Goal: Navigation & Orientation: Find specific page/section

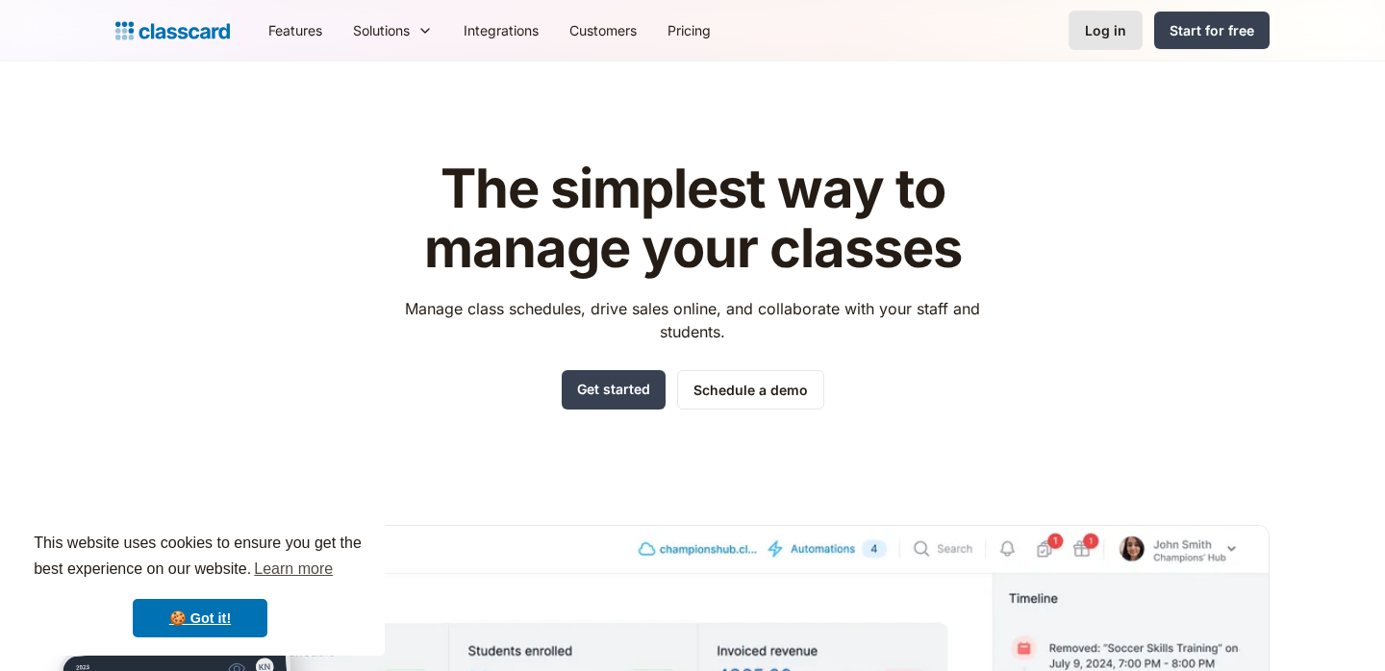
click at [1118, 33] on div "Log in" at bounding box center [1105, 30] width 41 height 20
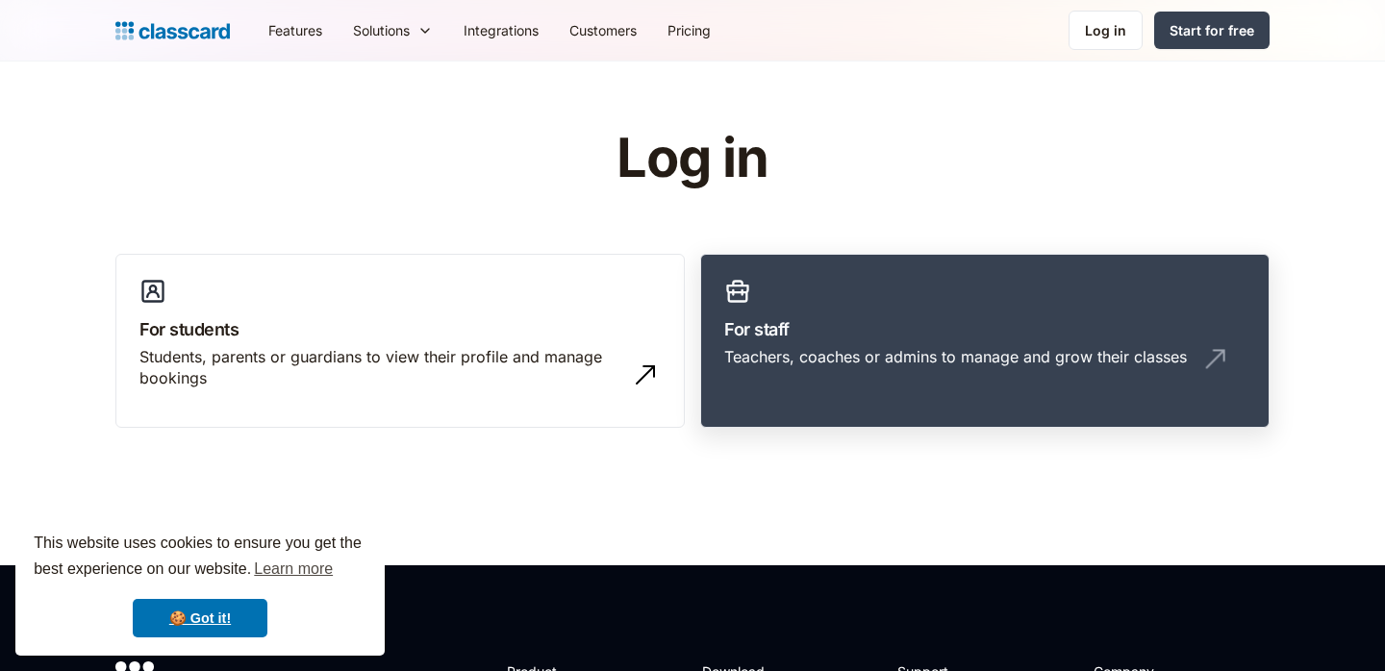
click at [793, 338] on h3 "For staff" at bounding box center [984, 329] width 521 height 26
